Goal: Navigation & Orientation: Understand site structure

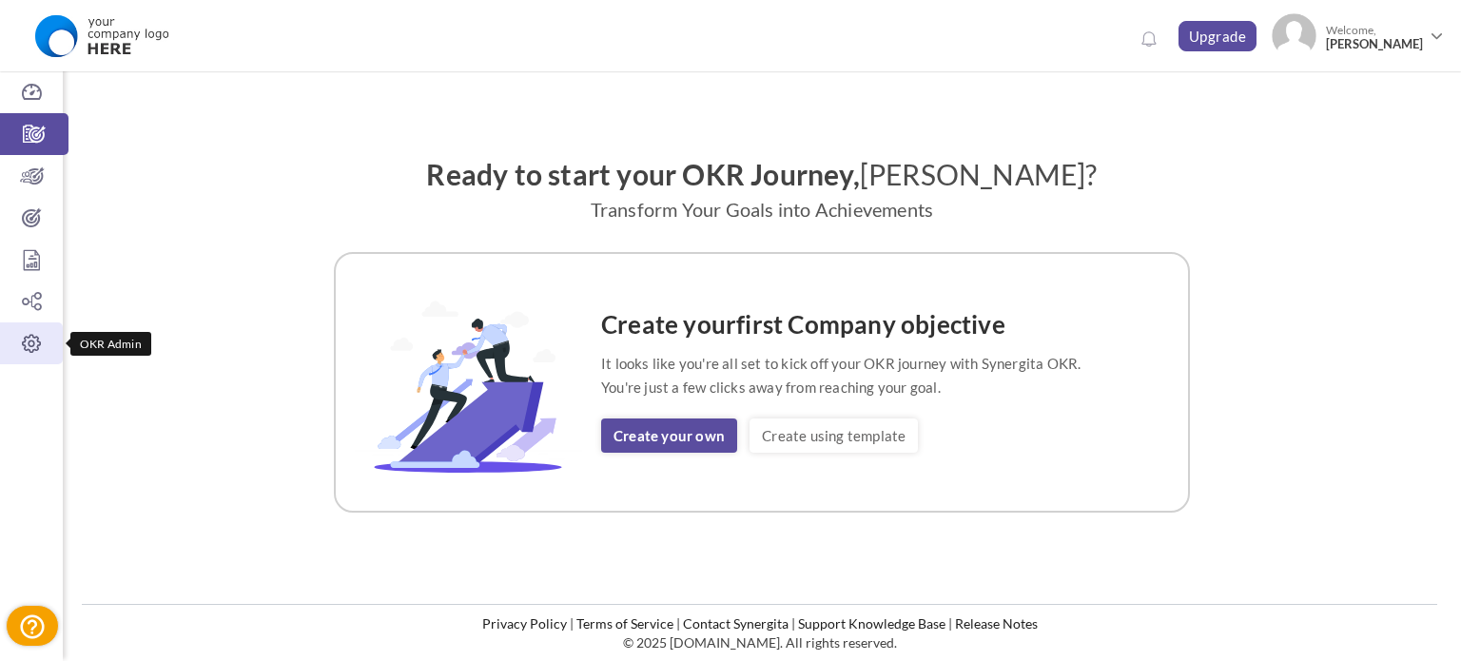
click at [36, 334] on icon at bounding box center [31, 343] width 63 height 19
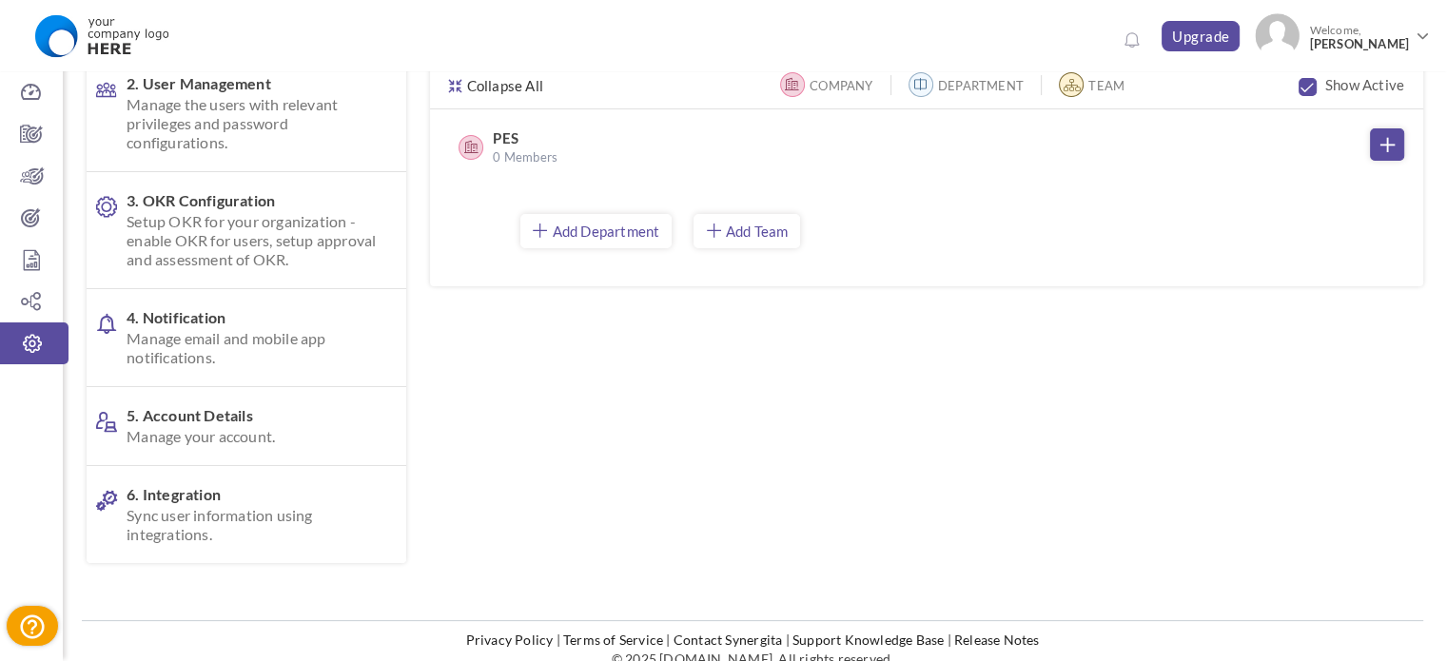
scroll to position [194, 0]
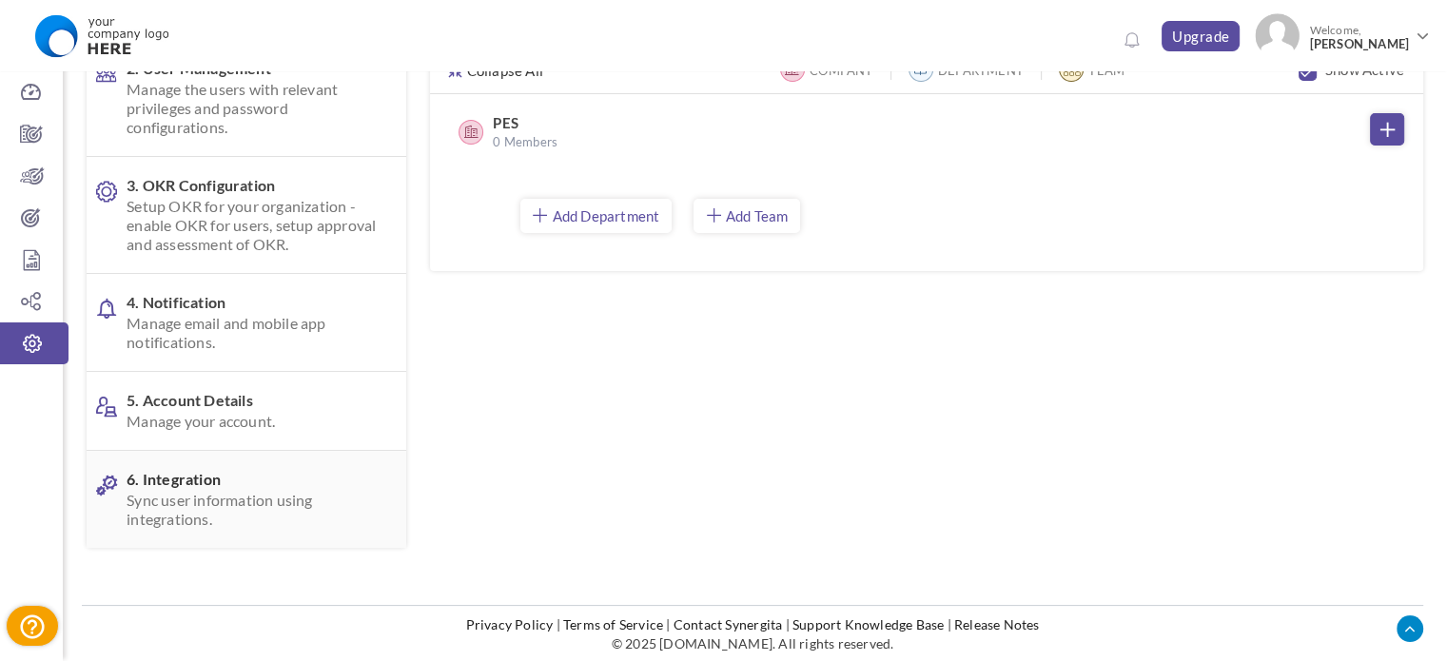
click at [172, 481] on span "6. Integration Sync user information using integrations." at bounding box center [251, 499] width 249 height 59
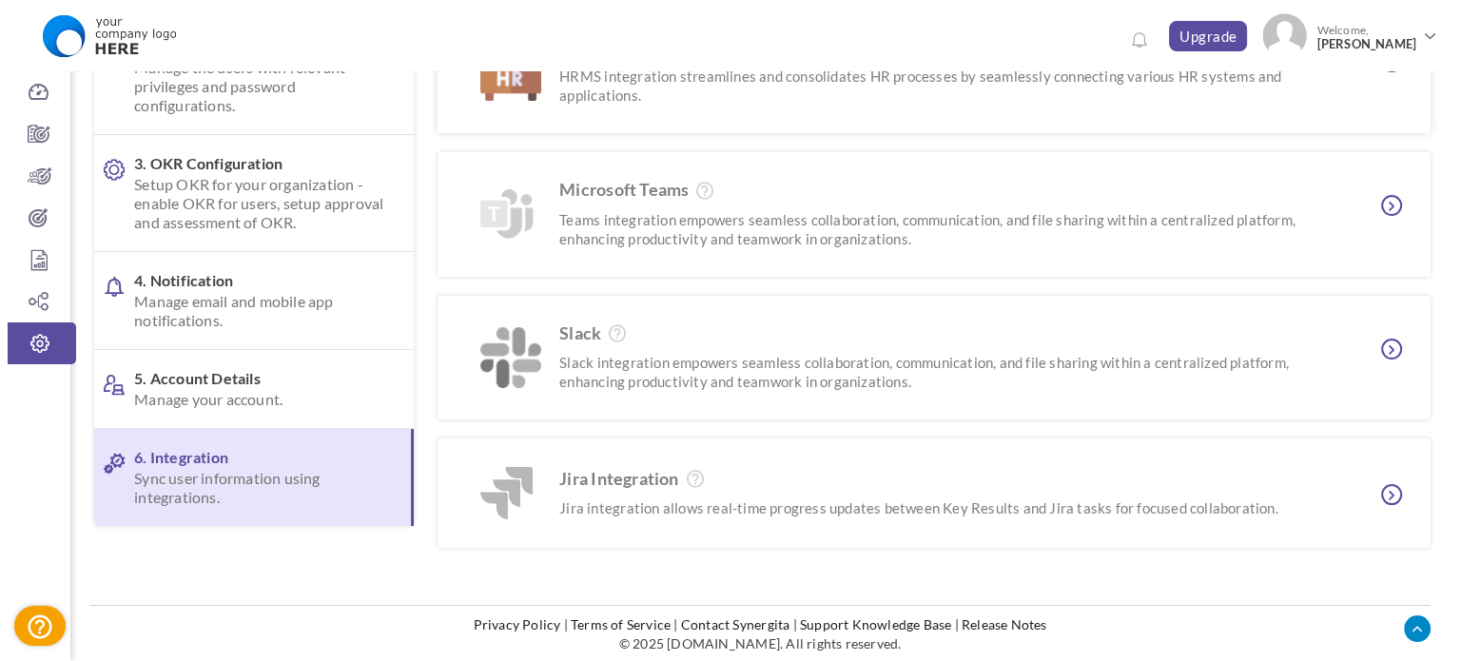
scroll to position [0, 0]
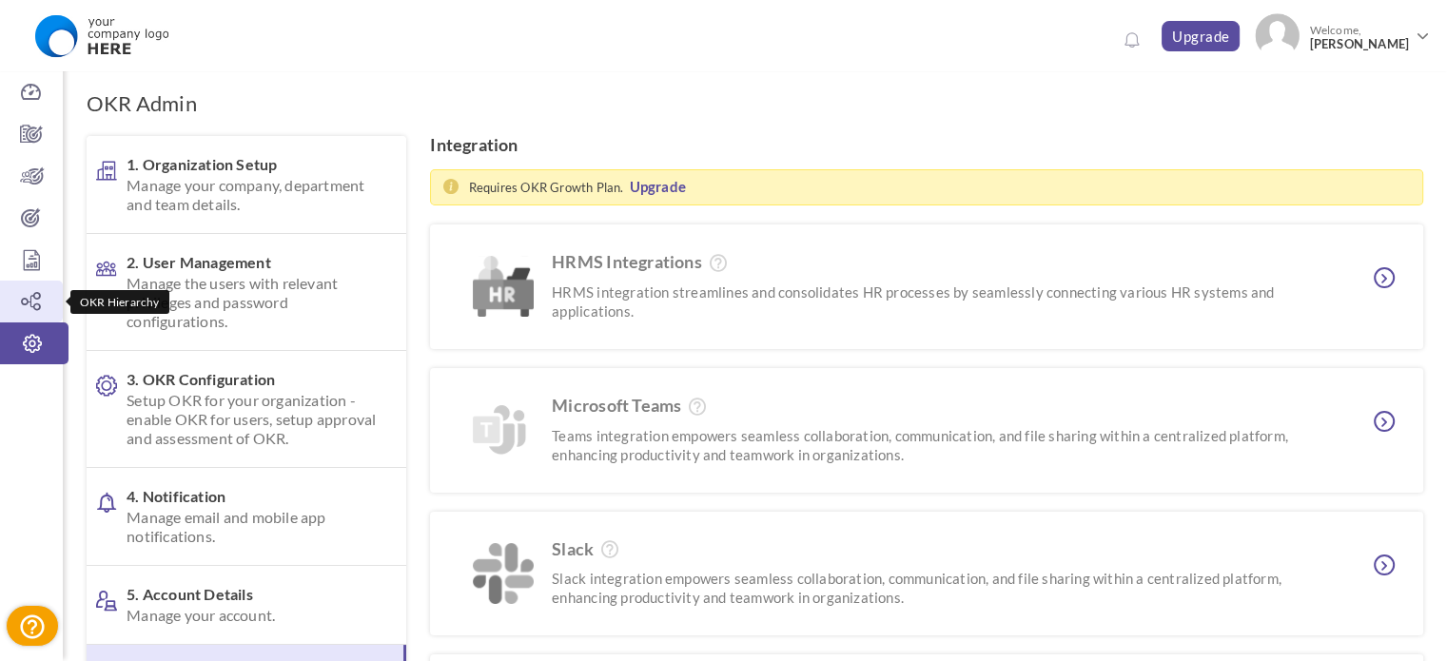
click at [4, 288] on link "OKR Hierarchy" at bounding box center [31, 302] width 63 height 42
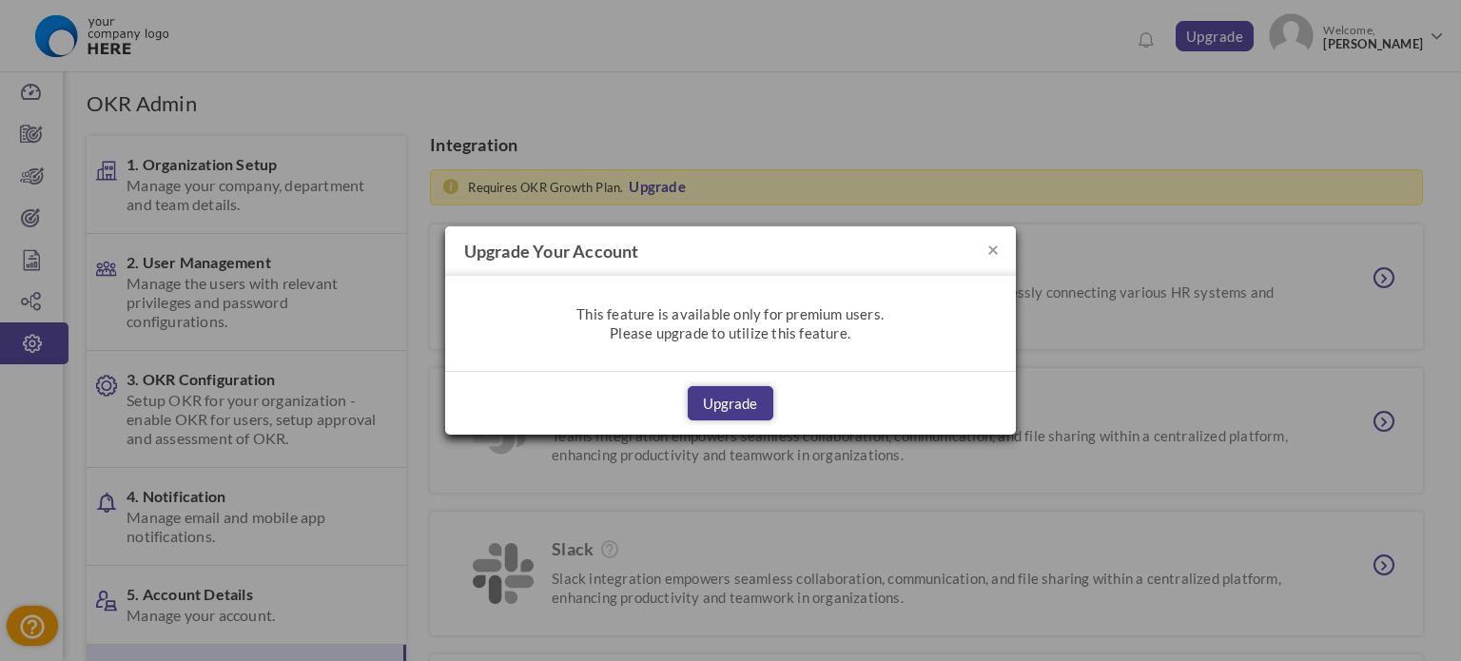
click at [735, 400] on button "Upgrade" at bounding box center [731, 403] width 86 height 34
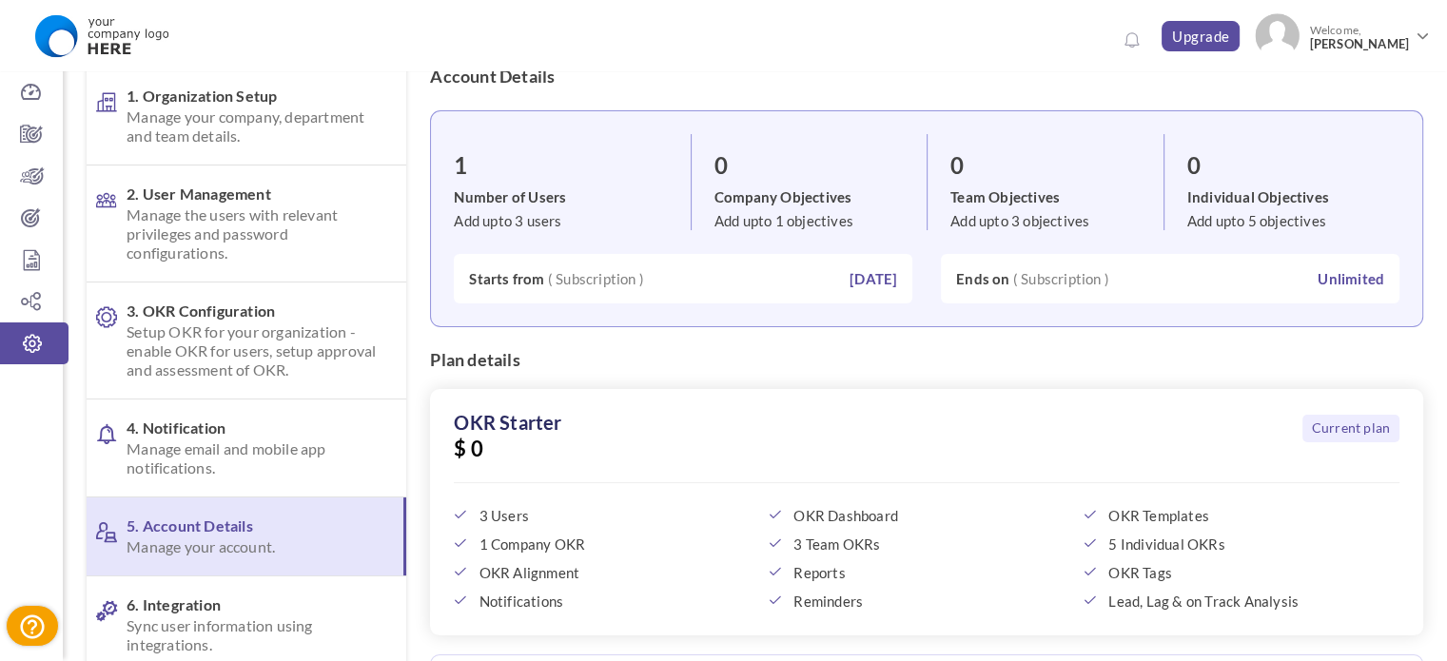
scroll to position [70, 0]
click at [19, 126] on icon at bounding box center [31, 134] width 63 height 19
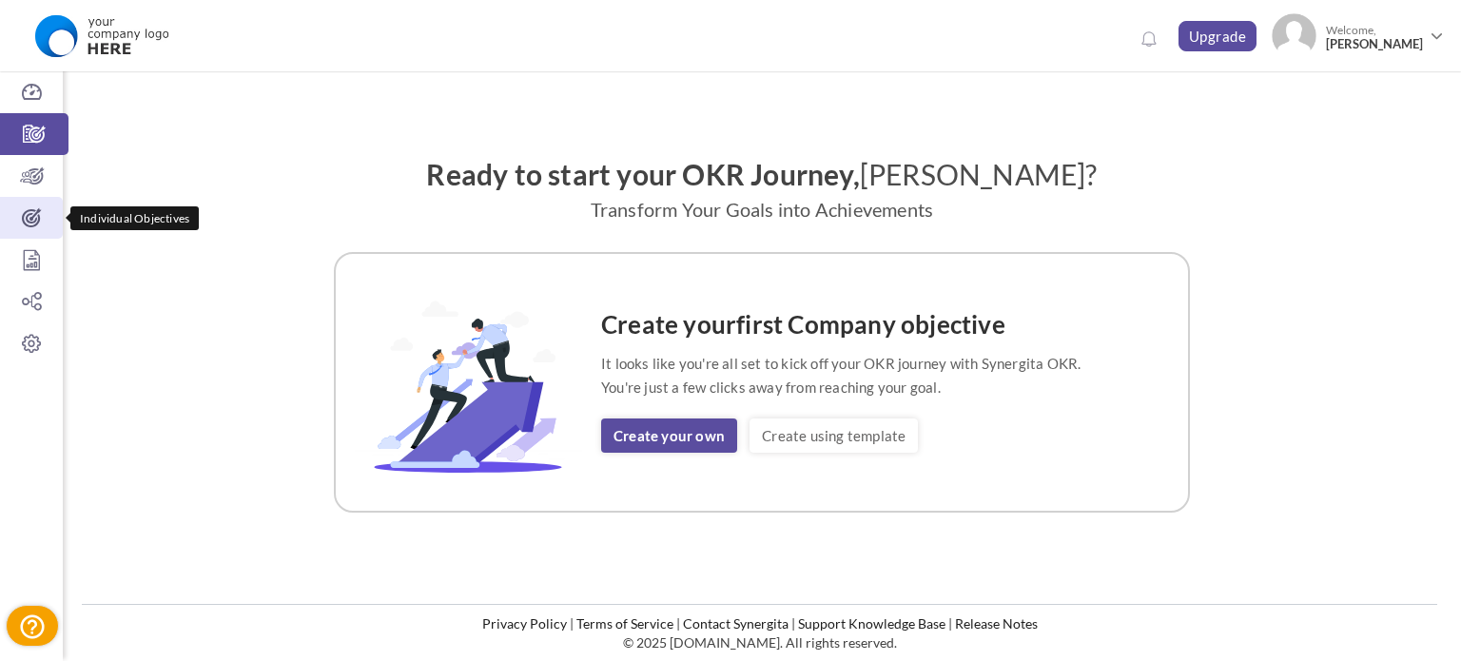
click at [12, 200] on link "Individual Objectives" at bounding box center [31, 218] width 63 height 42
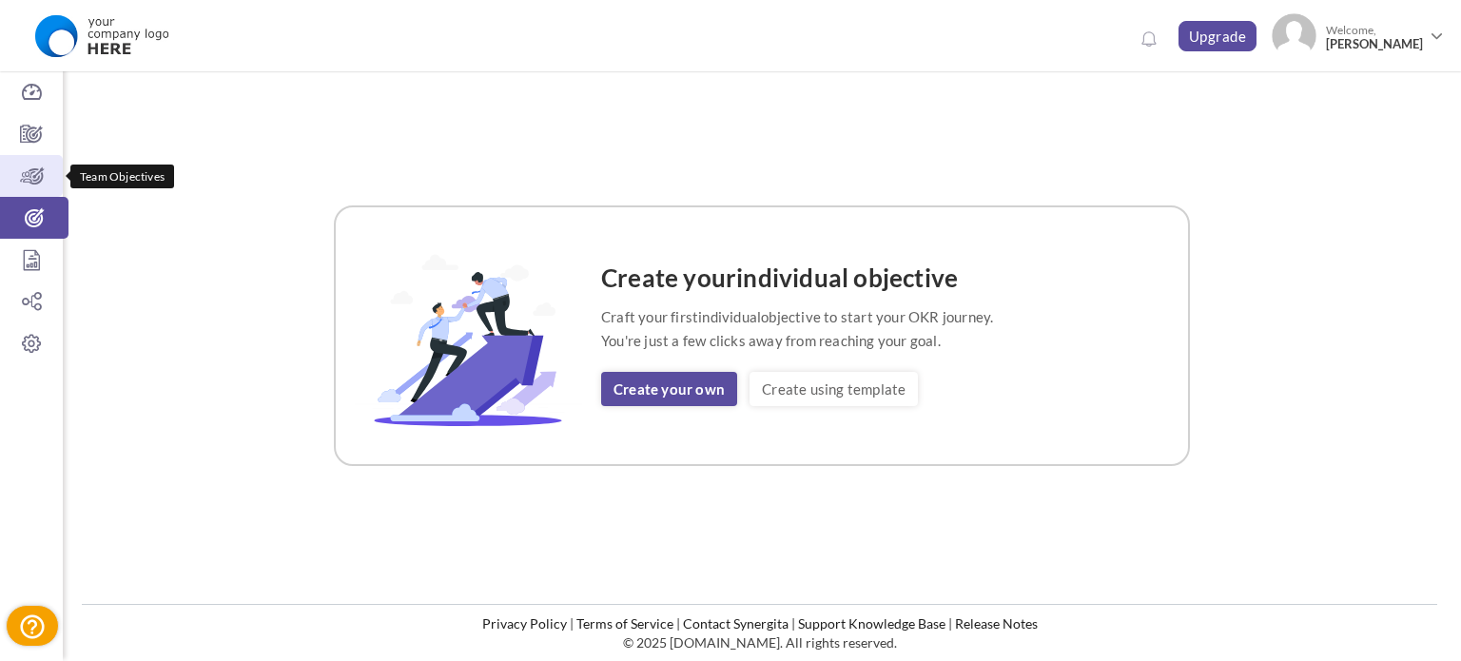
click at [39, 175] on icon at bounding box center [31, 175] width 63 height 19
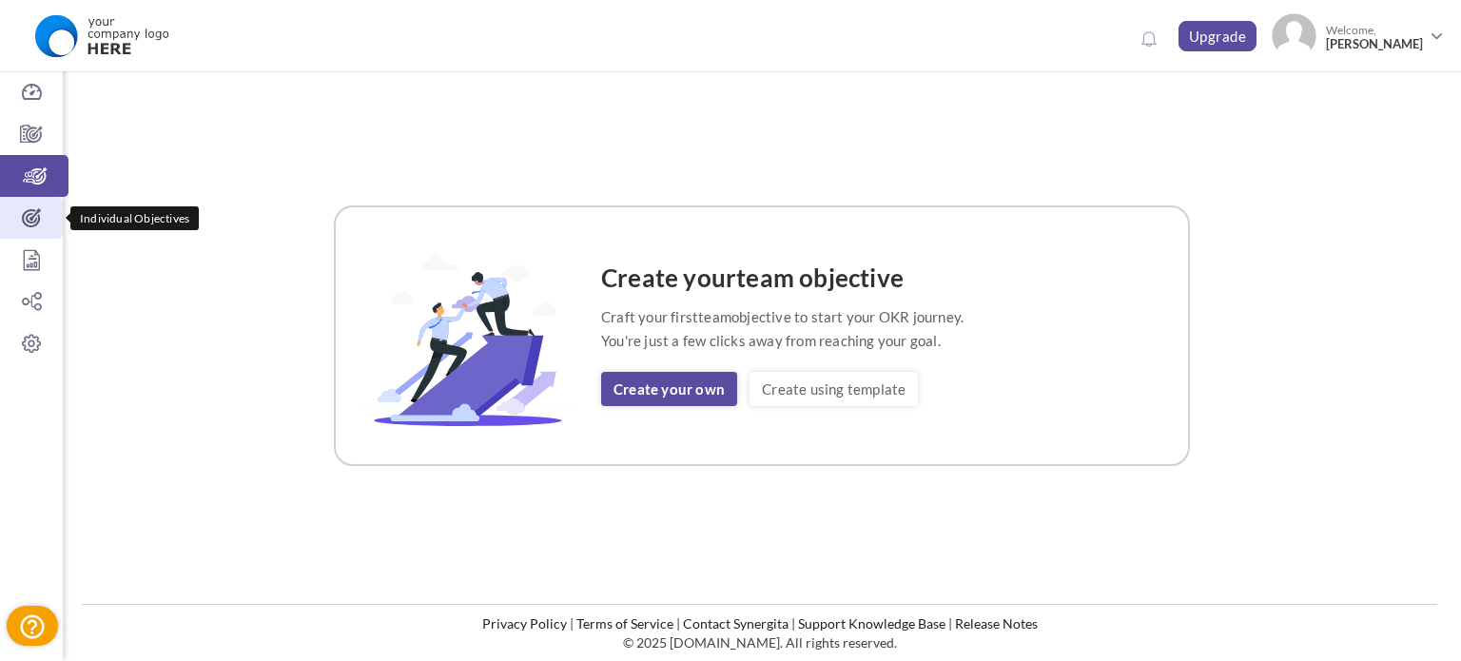
click at [17, 218] on icon at bounding box center [31, 217] width 63 height 19
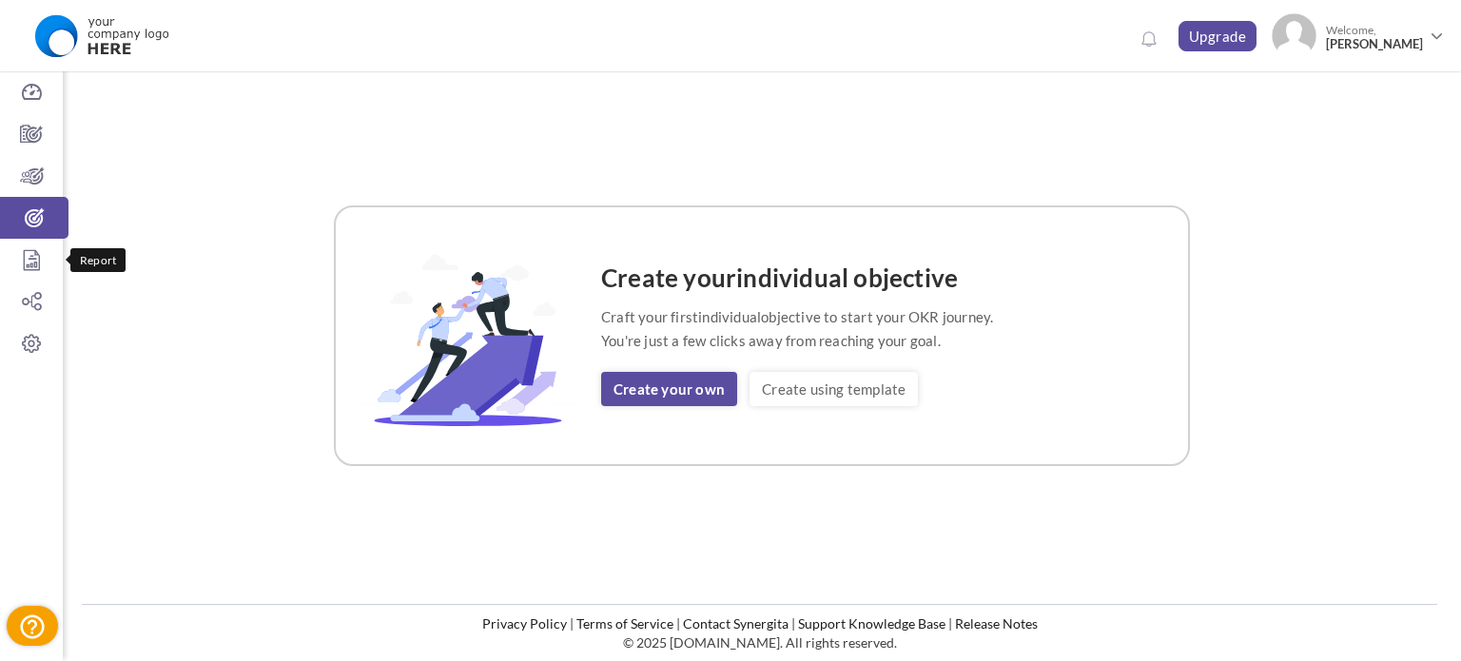
click at [41, 273] on link "Report" at bounding box center [31, 260] width 63 height 42
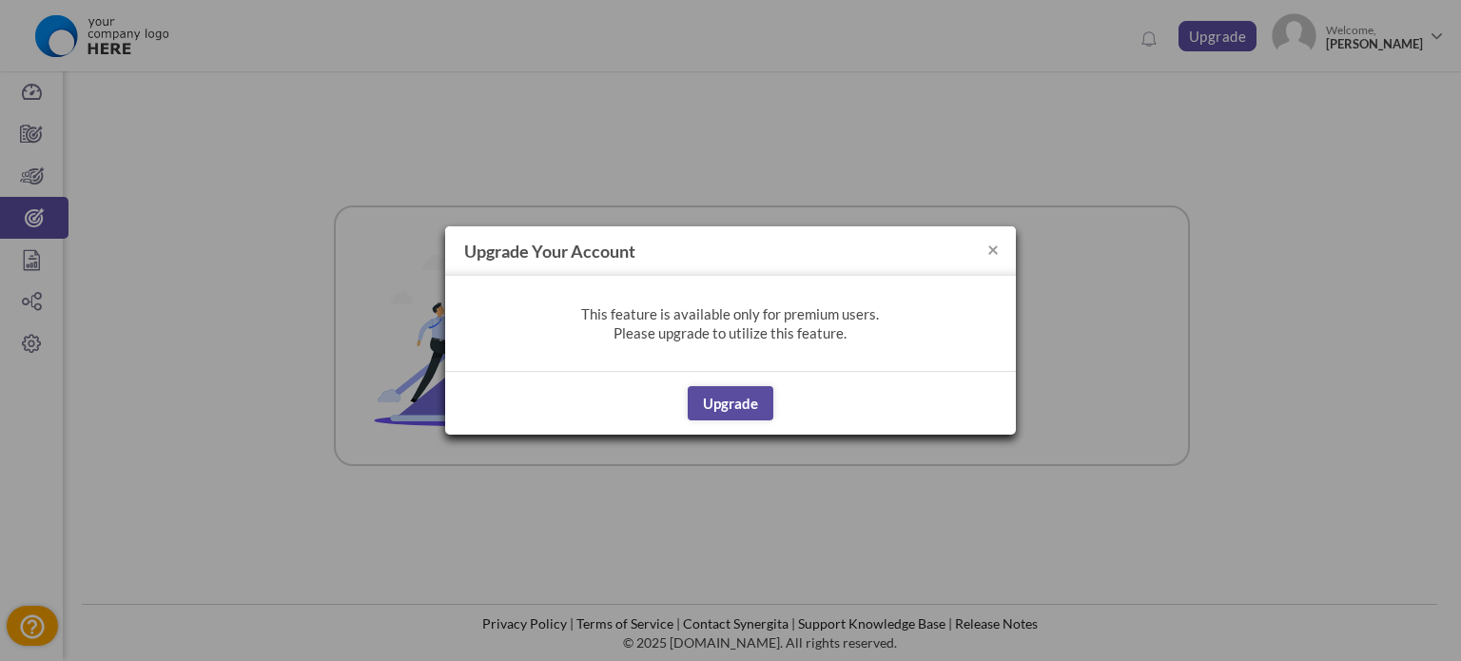
click at [34, 299] on div "× Upgrade your account This feature is available only for premium users. Please…" at bounding box center [730, 330] width 1461 height 661
click at [987, 241] on button "×" at bounding box center [992, 249] width 11 height 20
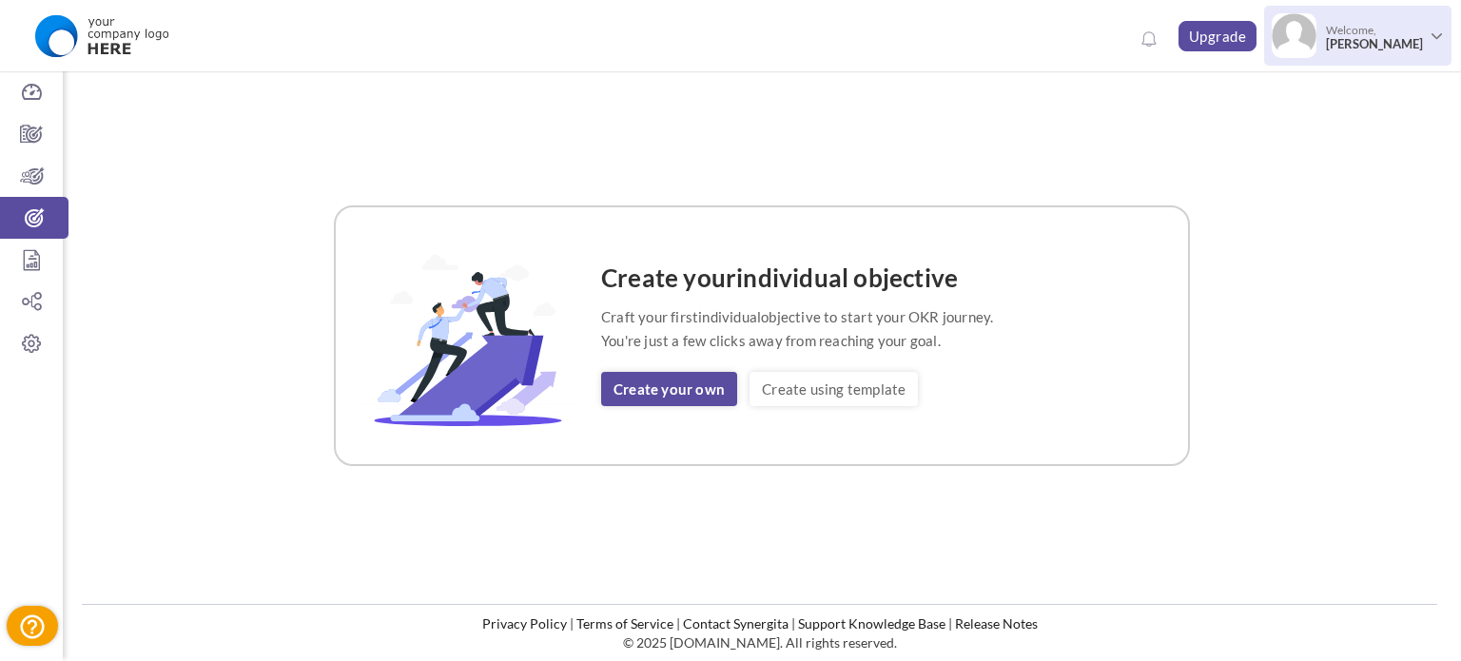
click at [1391, 25] on span "Welcome, Jai Sri Sri" at bounding box center [1372, 37] width 111 height 48
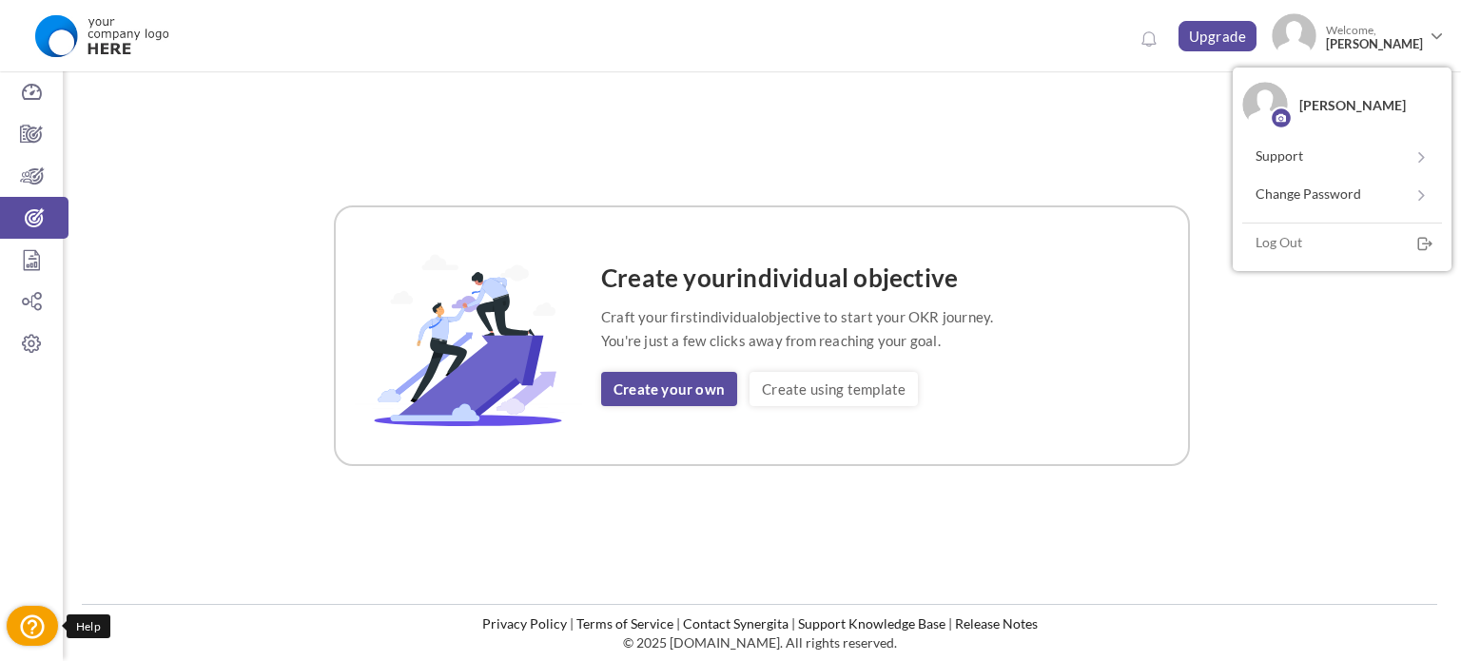
click at [46, 615] on icon at bounding box center [32, 627] width 29 height 29
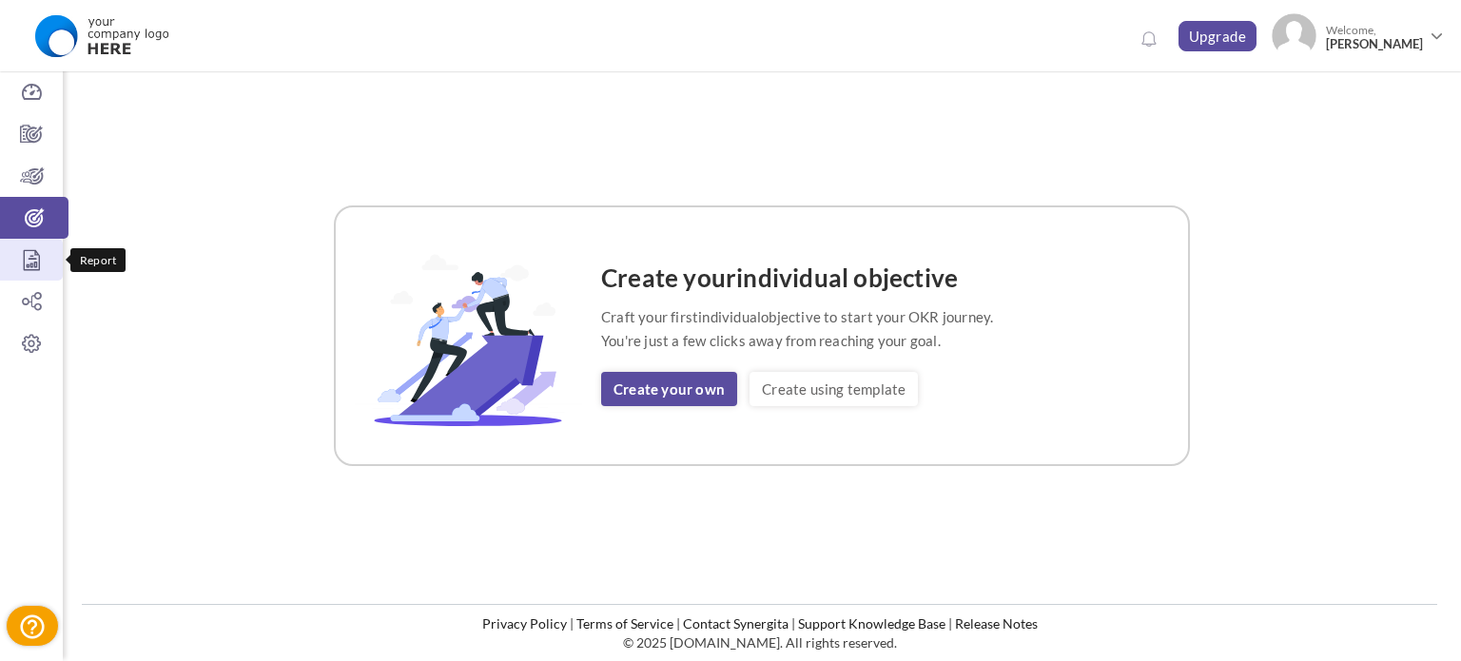
click at [37, 269] on icon at bounding box center [31, 259] width 63 height 19
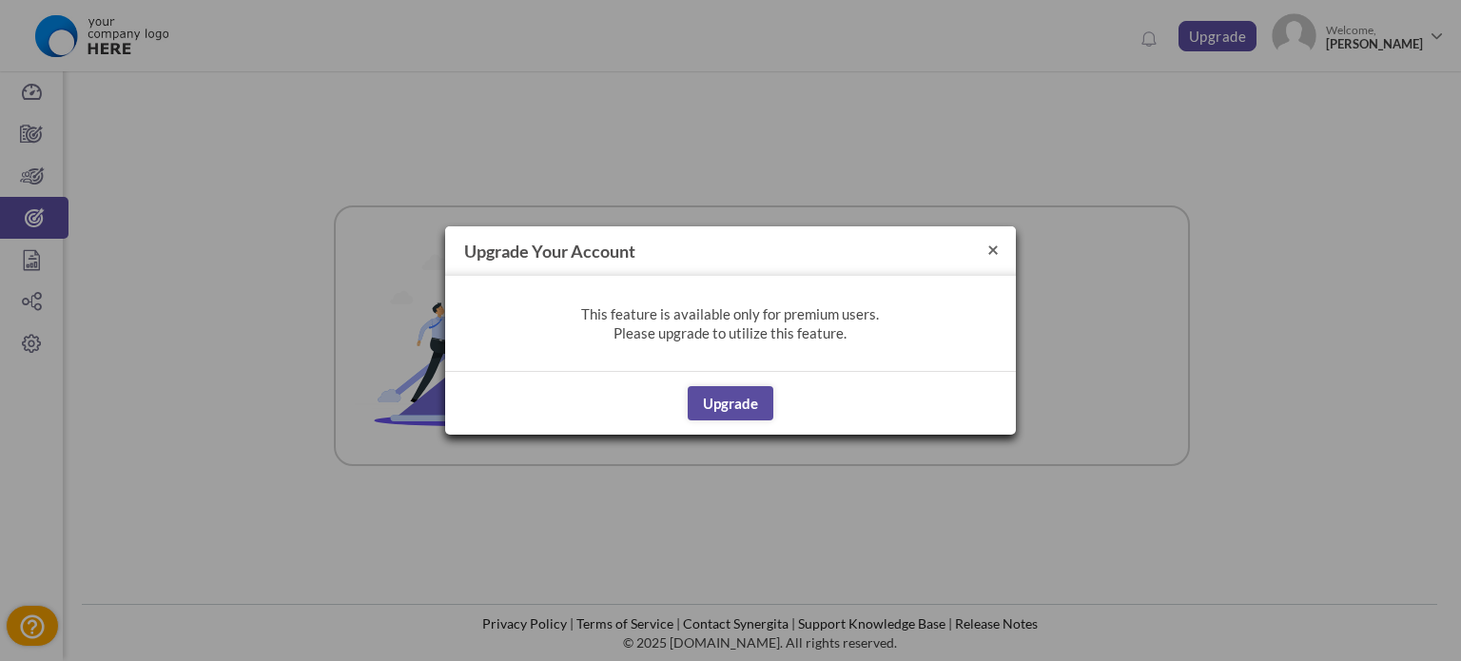
click at [992, 251] on button "×" at bounding box center [992, 249] width 11 height 20
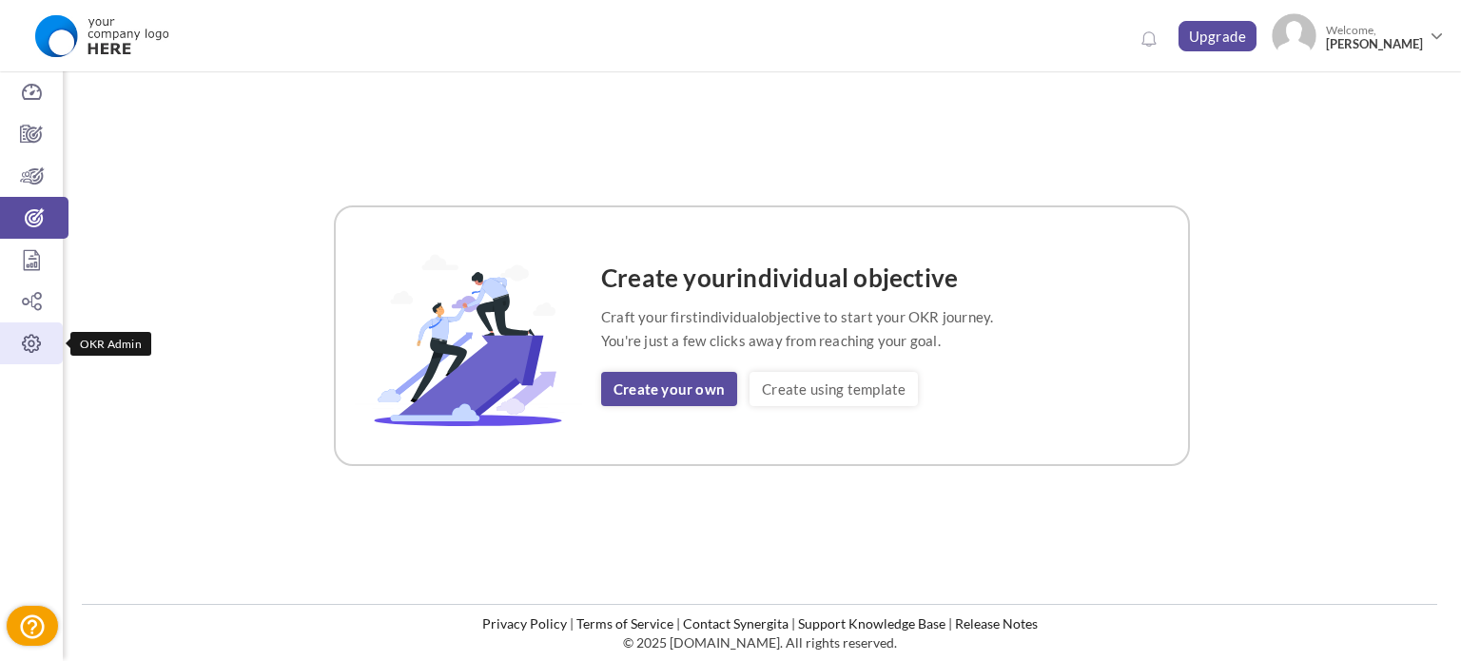
click at [42, 339] on icon at bounding box center [31, 343] width 63 height 19
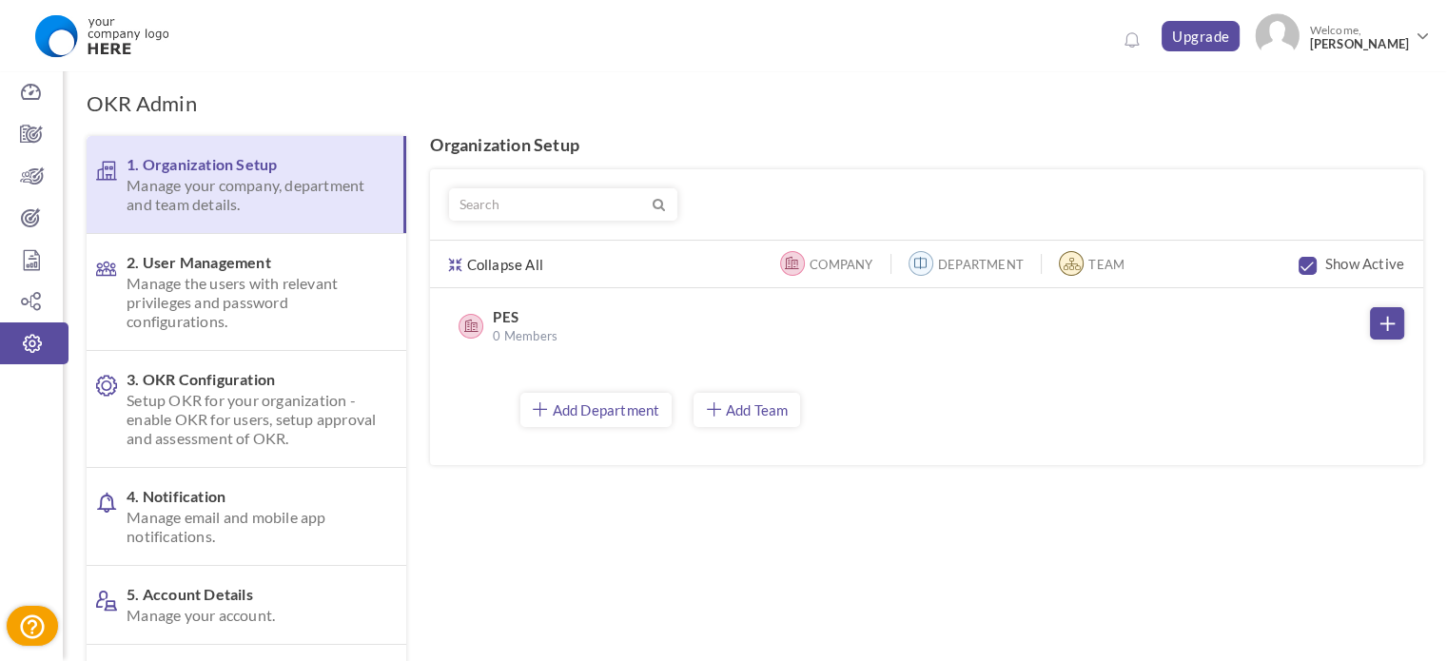
scroll to position [37, 0]
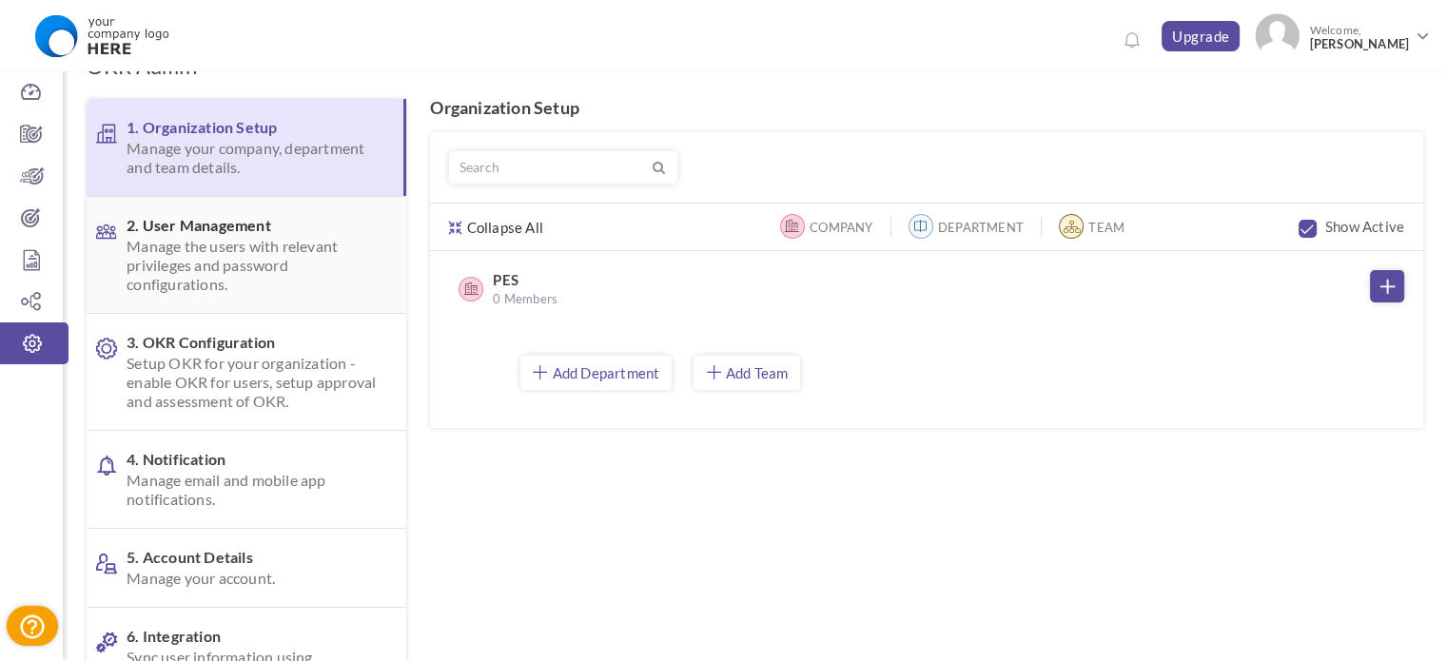
click at [167, 269] on span "Manage the users with relevant privileges and password configurations." at bounding box center [251, 265] width 249 height 57
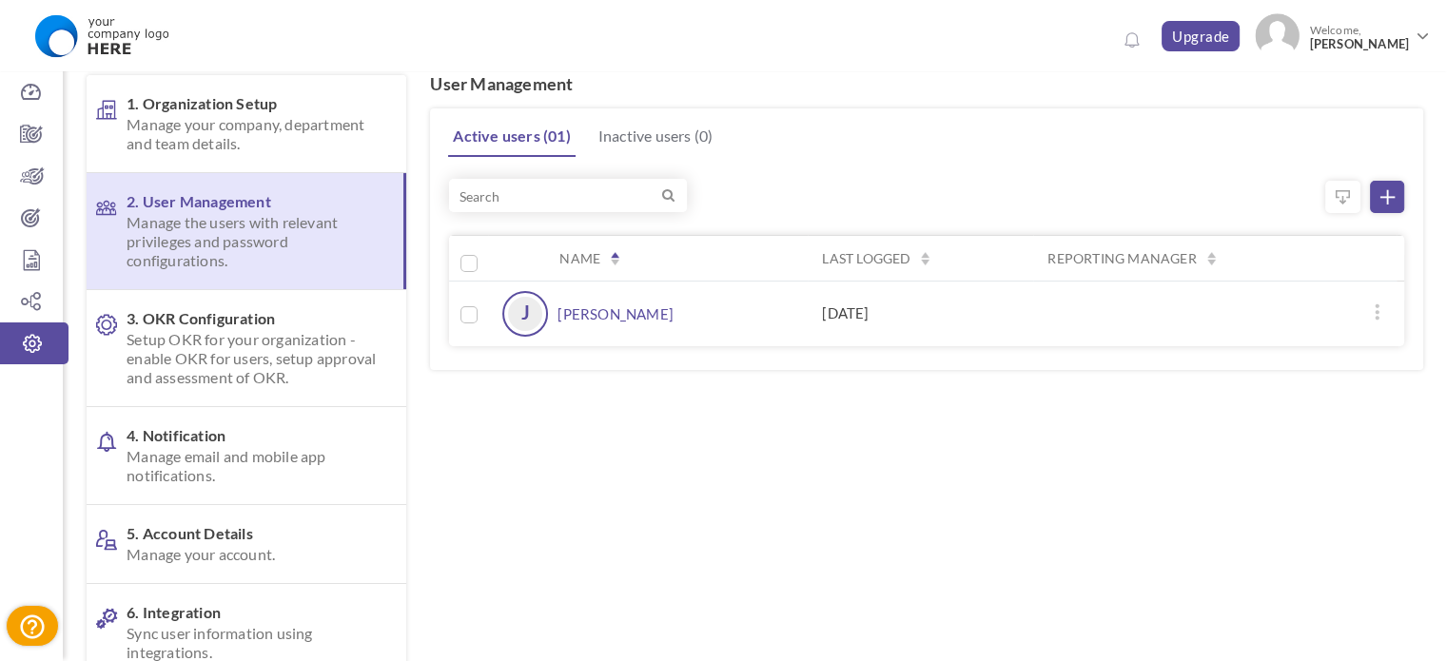
scroll to position [80, 0]
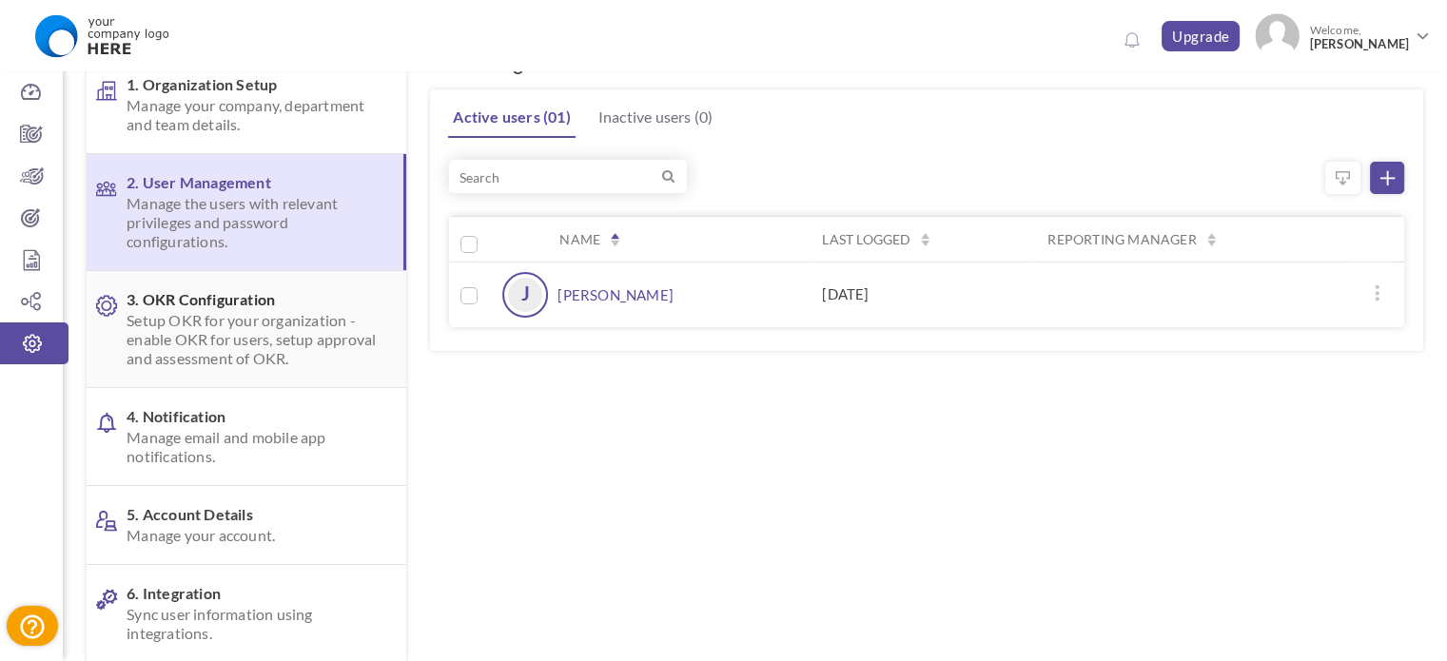
click at [175, 345] on span "Setup OKR for your organization - enable OKR for users, setup approval and asse…" at bounding box center [251, 339] width 249 height 57
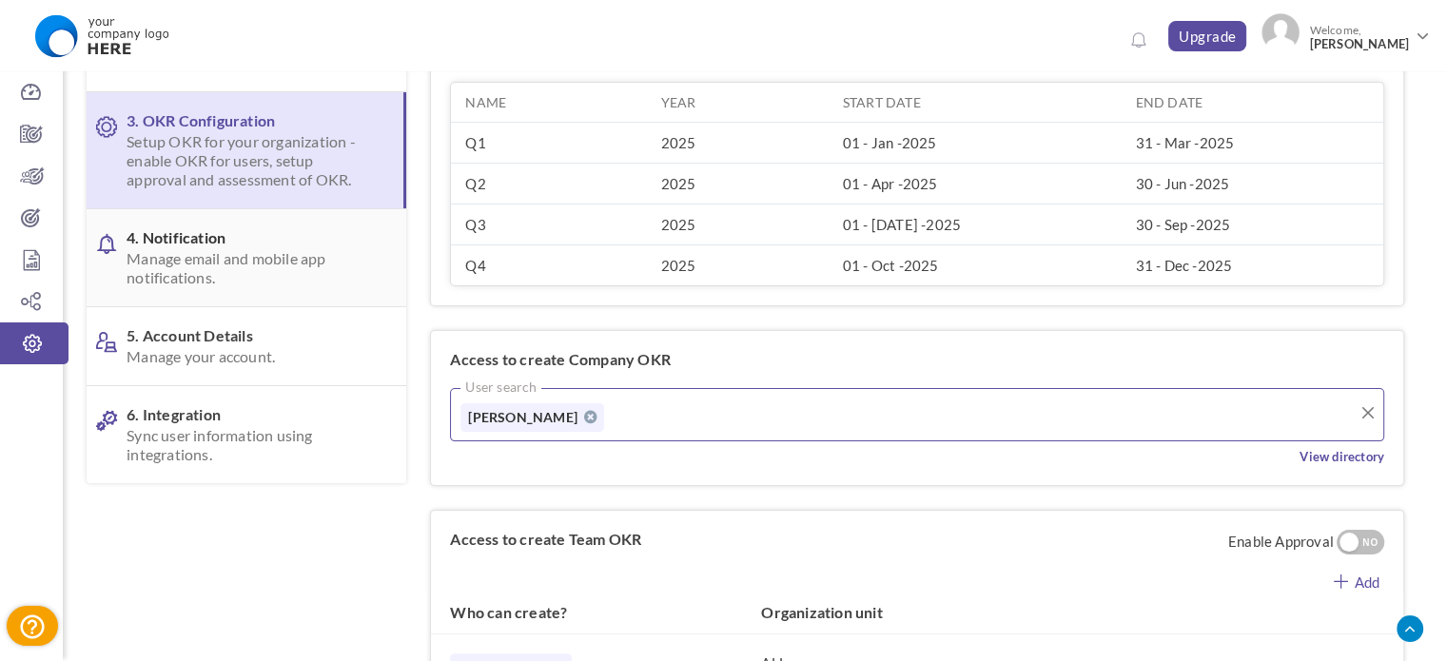
scroll to position [260, 0]
click at [260, 263] on span "Manage email and mobile app notifications." at bounding box center [251, 267] width 249 height 38
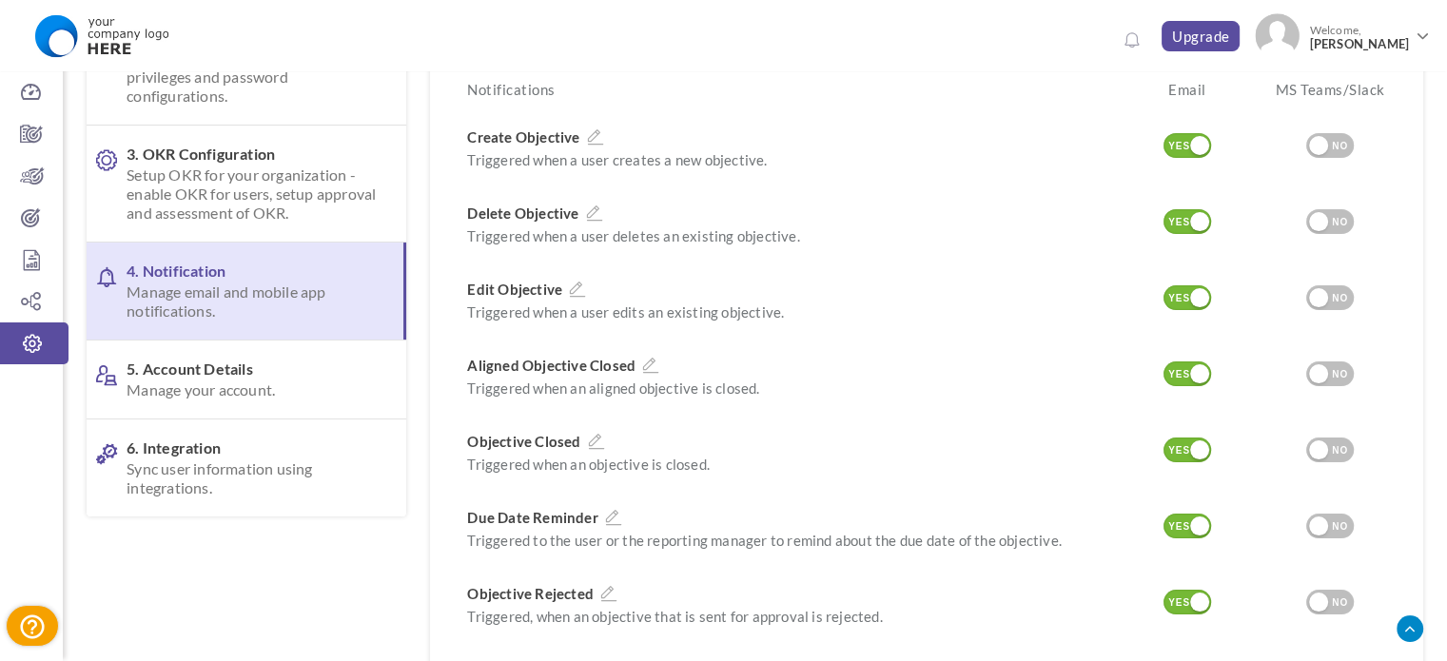
scroll to position [124, 0]
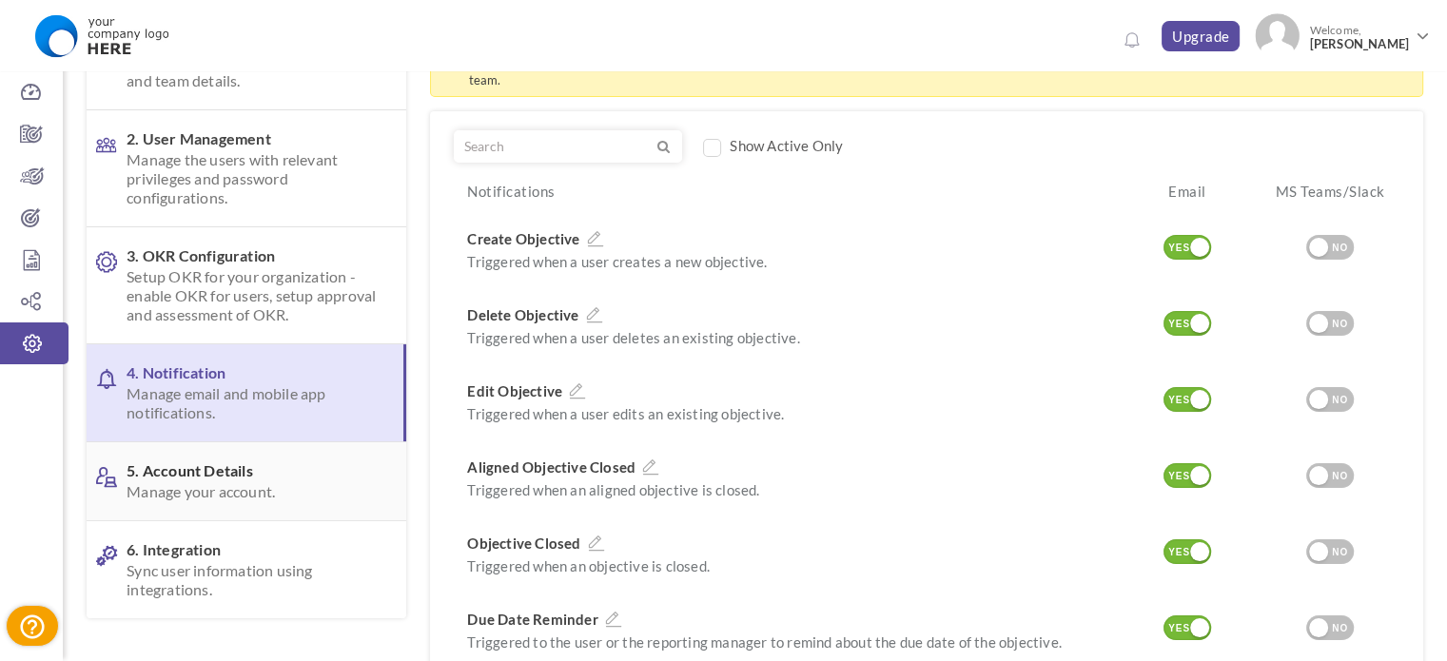
click at [137, 487] on span "Manage your account." at bounding box center [251, 491] width 249 height 19
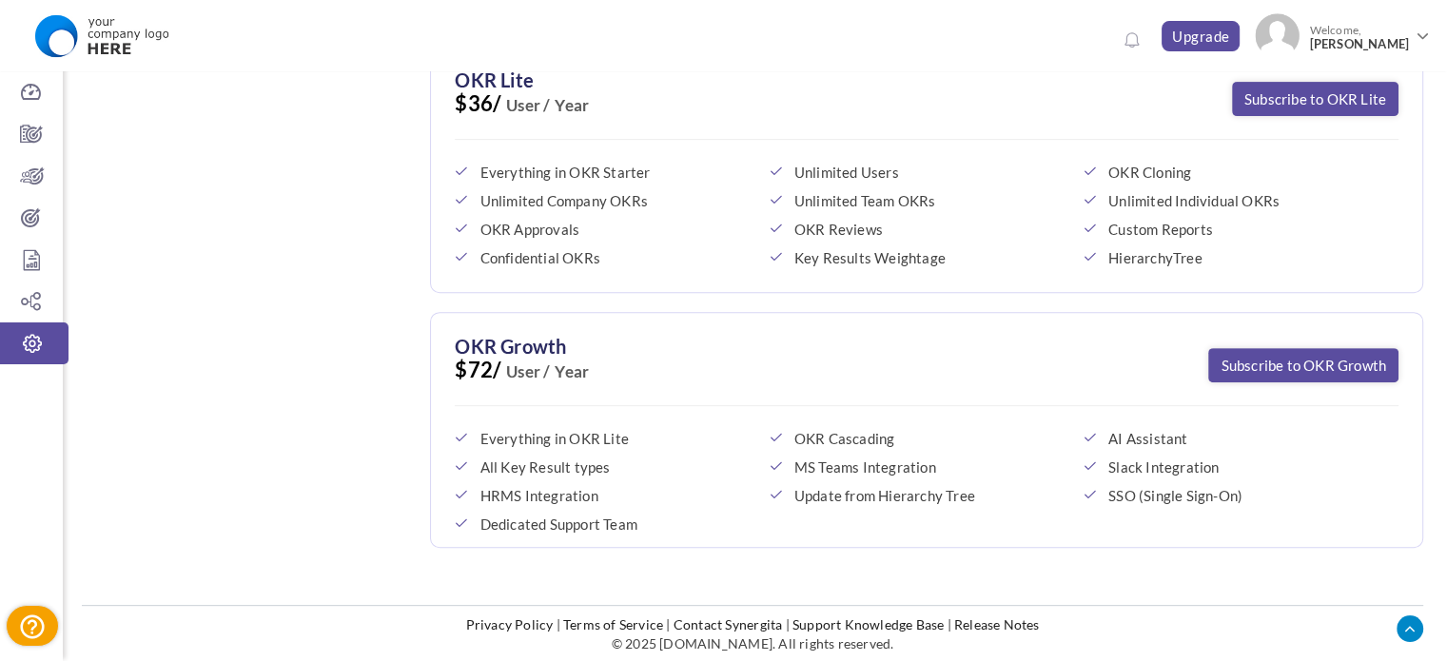
scroll to position [460, 0]
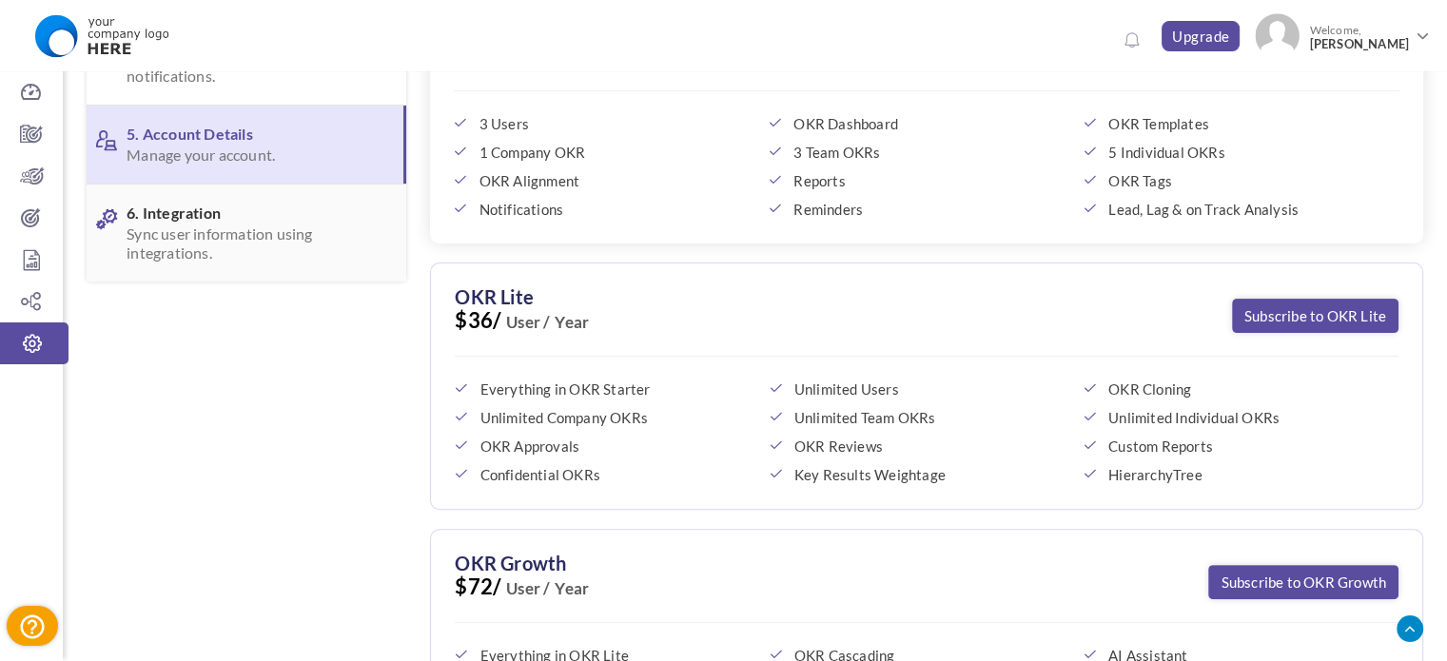
click at [174, 257] on span "Sync user information using integrations." at bounding box center [251, 244] width 249 height 38
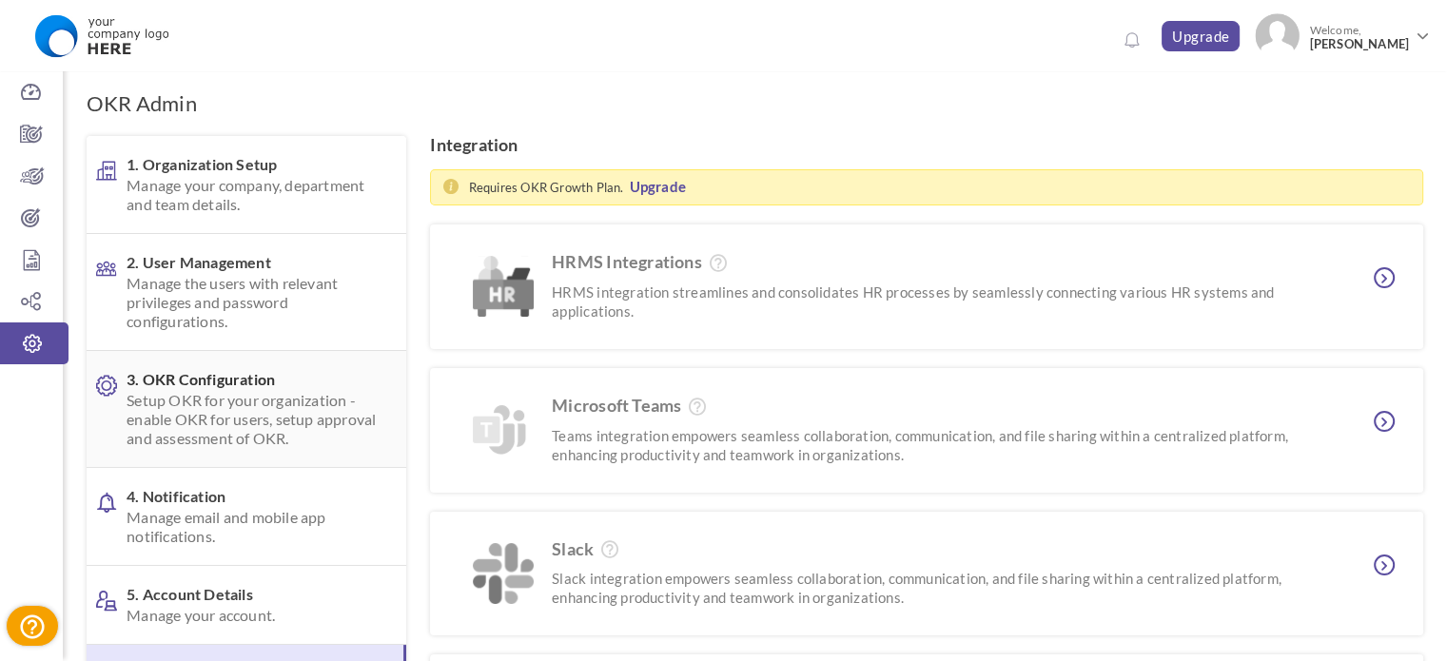
scroll to position [216, 0]
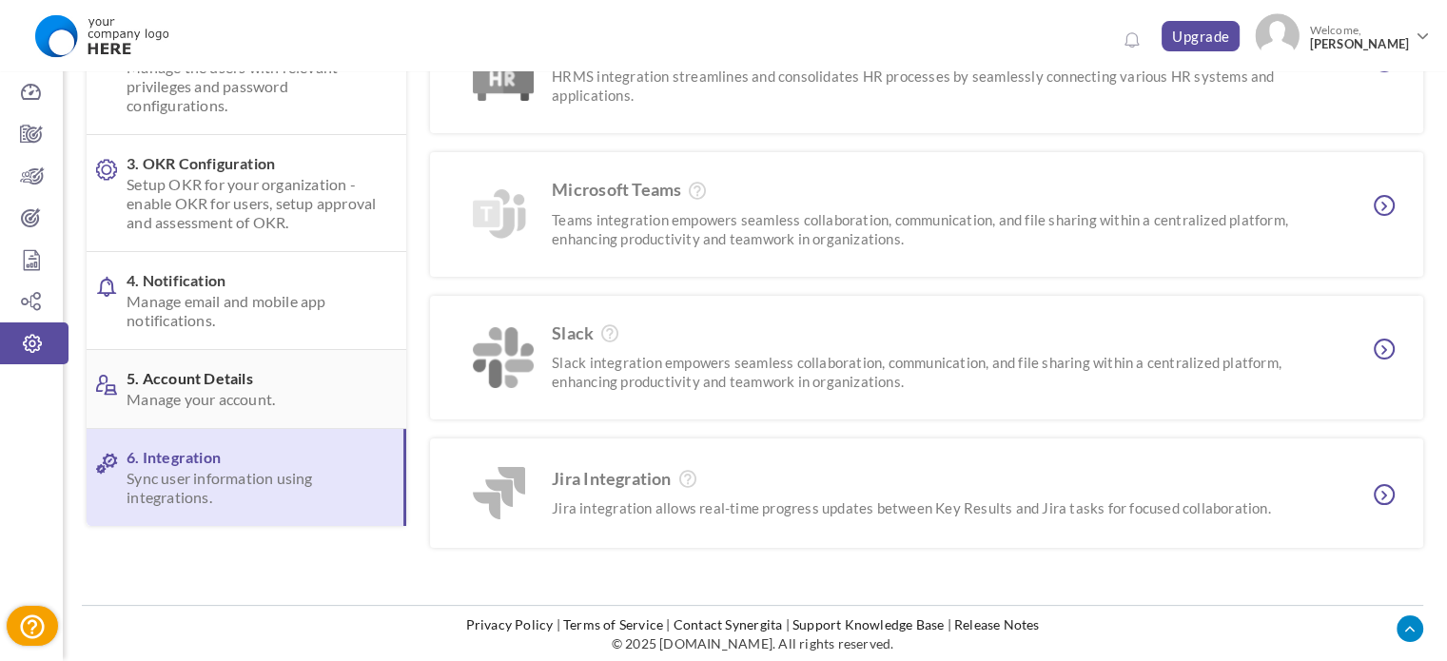
click at [259, 390] on span "Manage your account." at bounding box center [251, 399] width 249 height 19
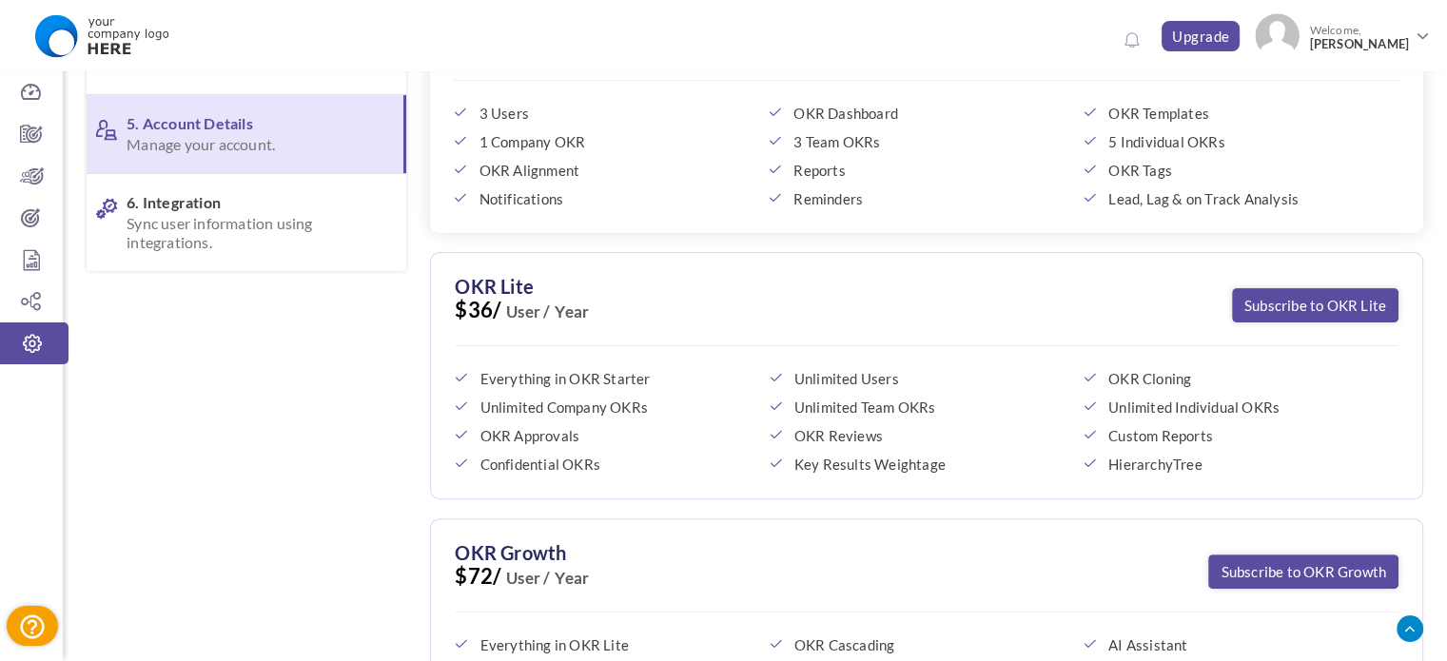
scroll to position [677, 0]
